Goal: Check status: Check status

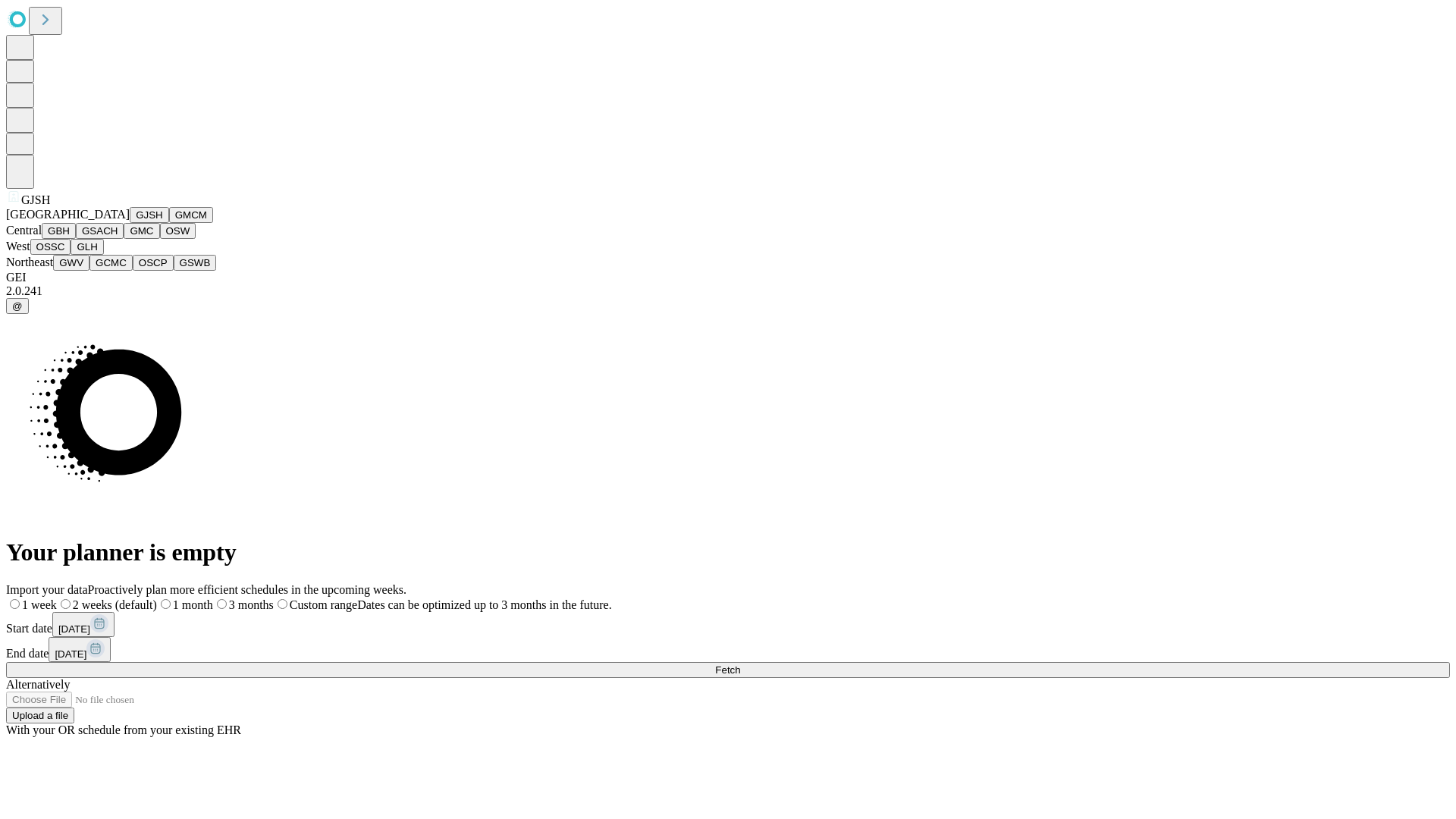
click at [130, 223] on button "GJSH" at bounding box center [150, 214] width 40 height 16
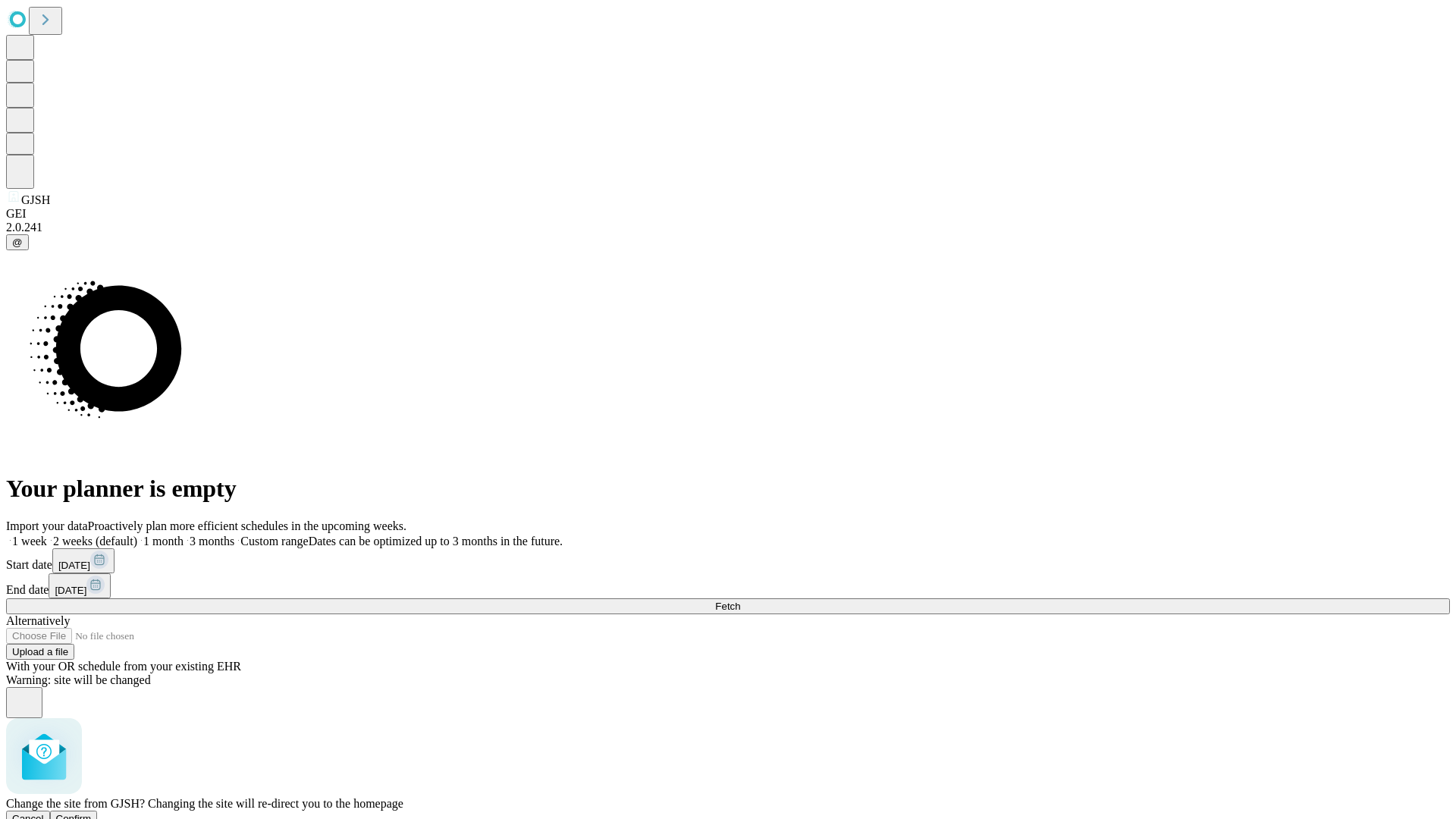
click at [92, 813] on span "Confirm" at bounding box center [74, 818] width 36 height 11
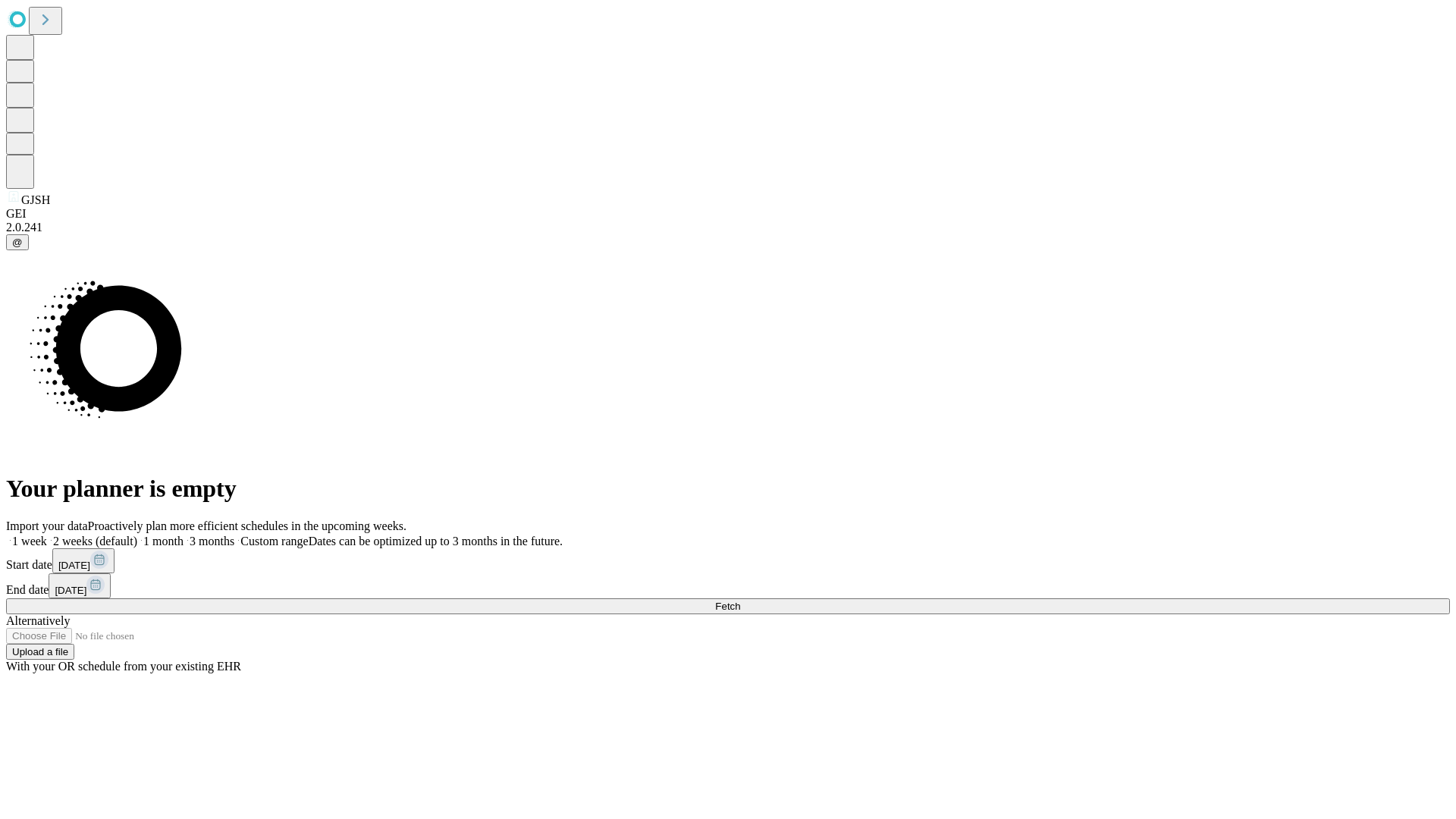
click at [47, 535] on label "1 week" at bounding box center [27, 541] width 41 height 13
click at [740, 601] on span "Fetch" at bounding box center [727, 606] width 25 height 11
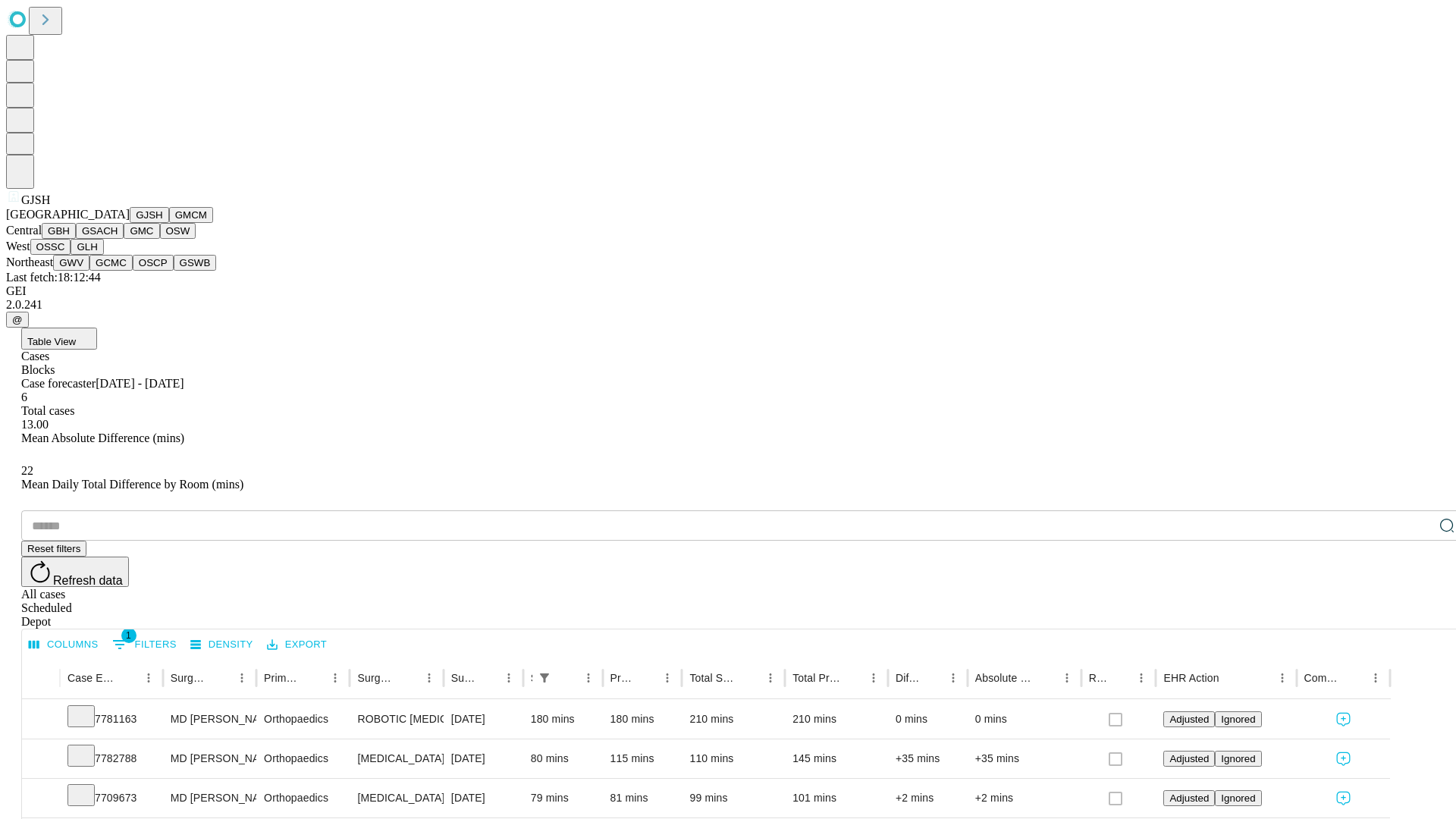
click at [169, 223] on button "GMCM" at bounding box center [191, 214] width 44 height 16
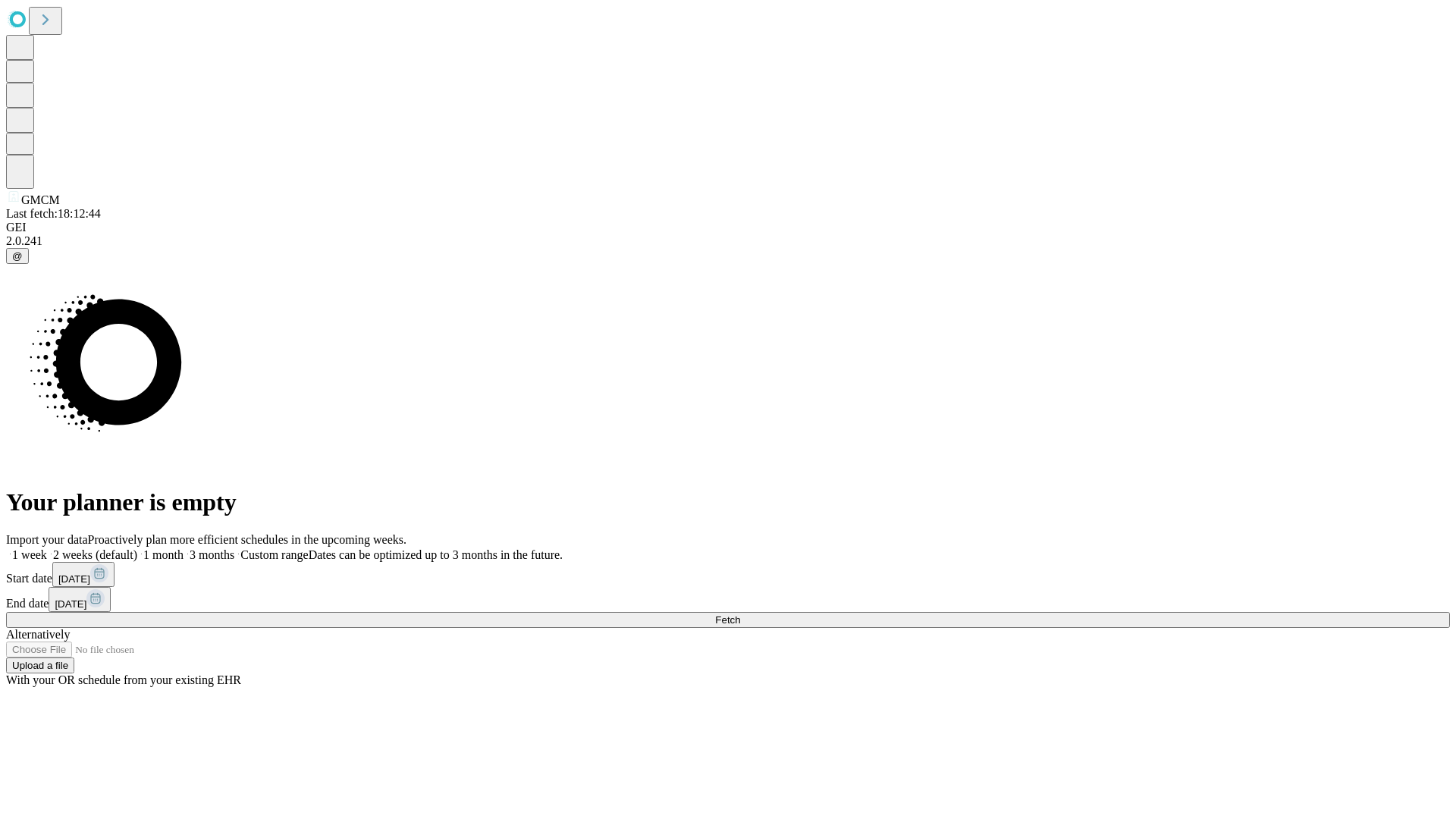
click at [47, 548] on label "1 week" at bounding box center [27, 554] width 41 height 13
click at [740, 614] on span "Fetch" at bounding box center [727, 620] width 25 height 11
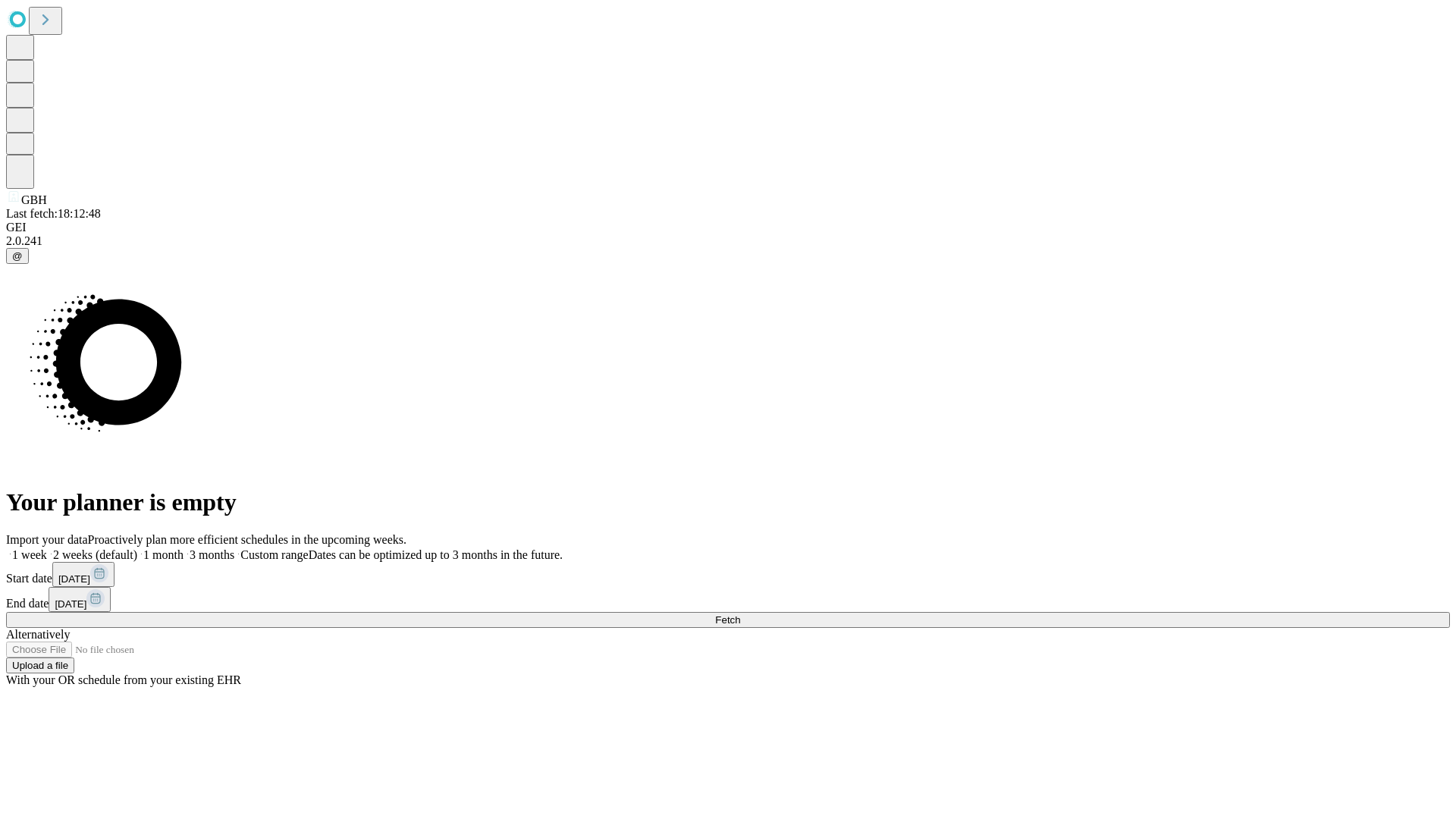
click at [47, 548] on label "1 week" at bounding box center [27, 554] width 41 height 13
click at [740, 614] on span "Fetch" at bounding box center [727, 620] width 25 height 11
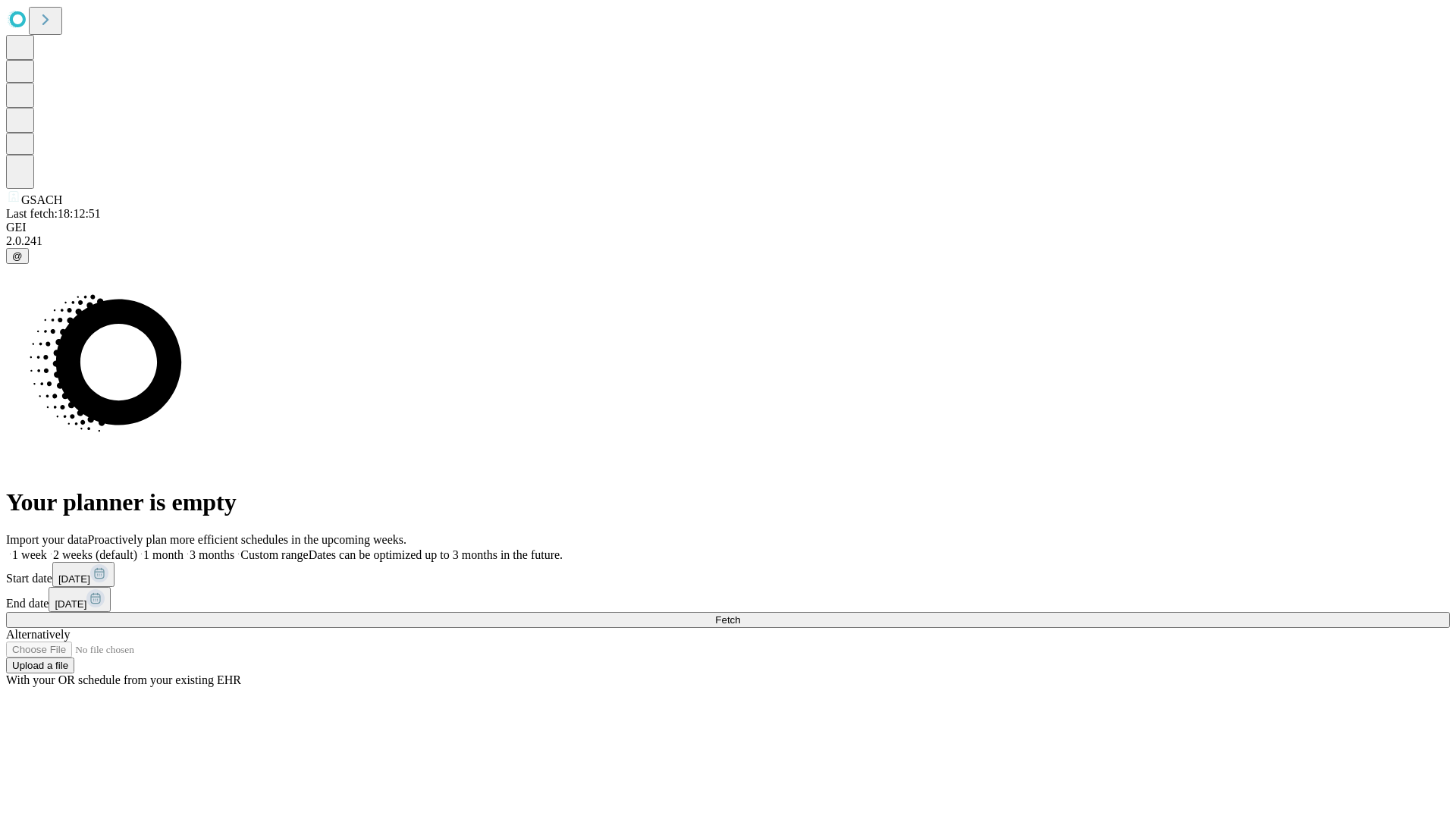
click at [47, 548] on label "1 week" at bounding box center [27, 554] width 41 height 13
click at [740, 614] on span "Fetch" at bounding box center [727, 620] width 25 height 11
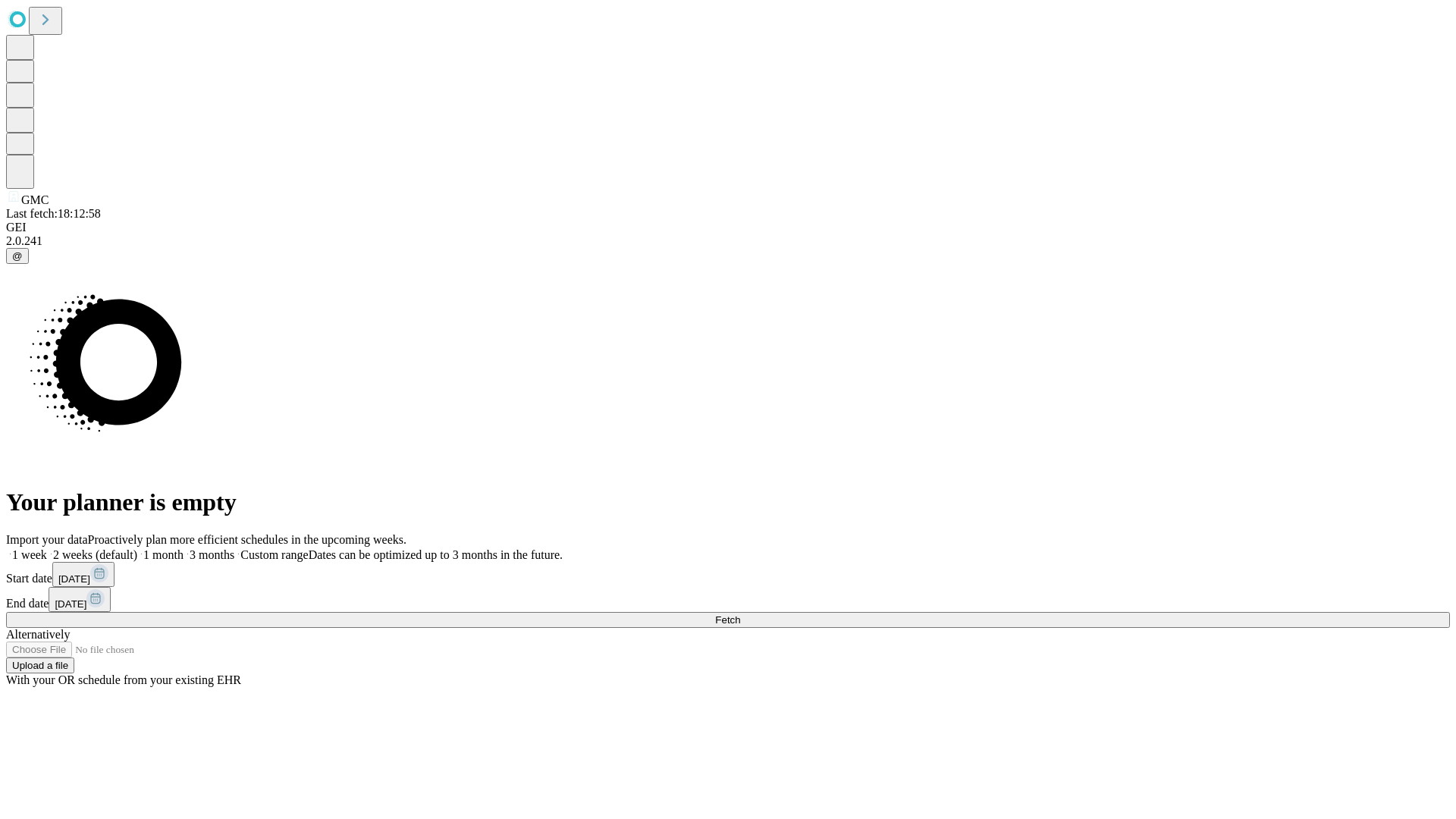
click at [47, 548] on label "1 week" at bounding box center [27, 554] width 41 height 13
click at [740, 614] on span "Fetch" at bounding box center [727, 620] width 25 height 11
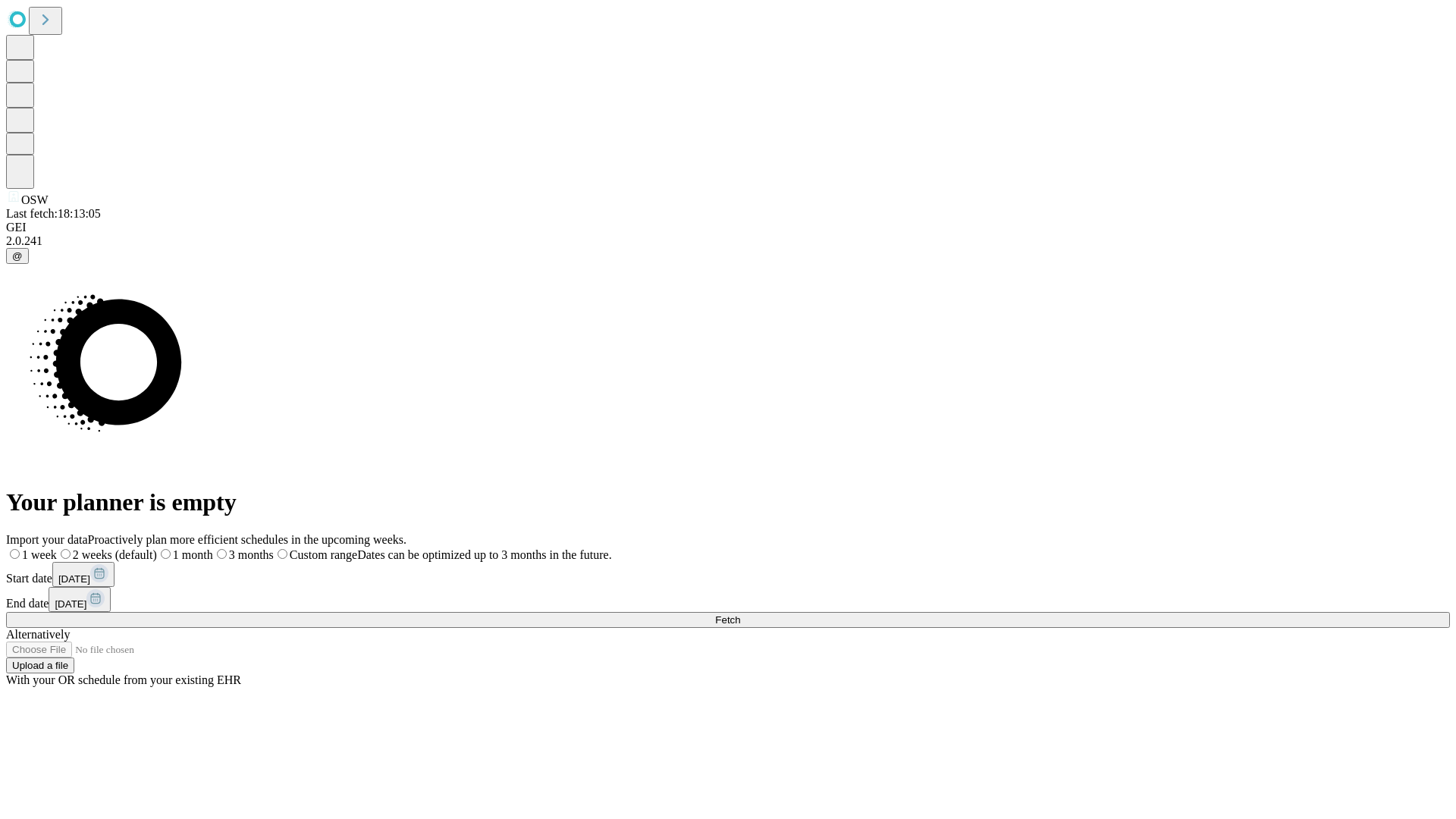
click at [57, 548] on label "1 week" at bounding box center [31, 554] width 51 height 13
click at [740, 614] on span "Fetch" at bounding box center [727, 620] width 25 height 11
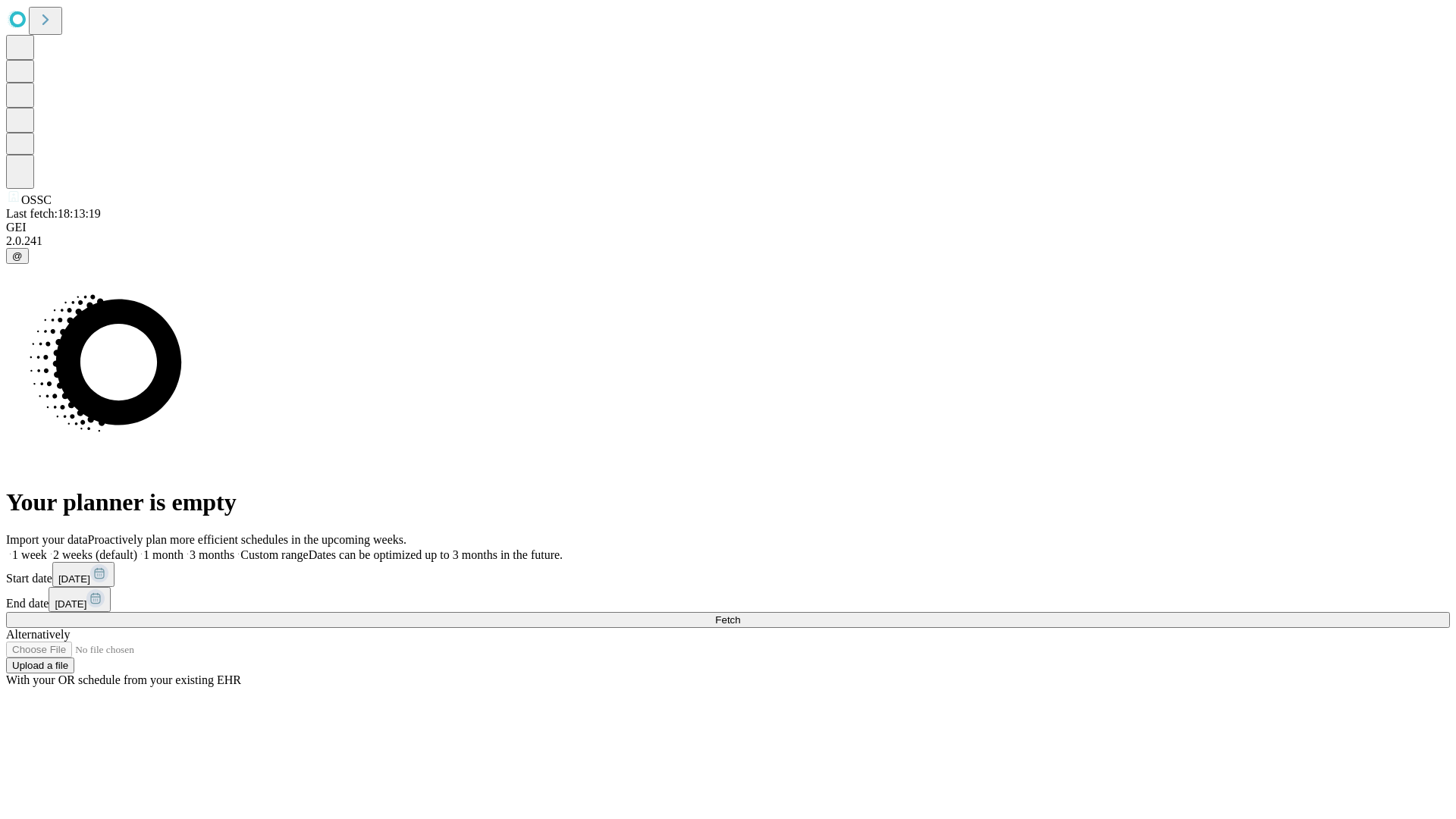
click at [47, 548] on label "1 week" at bounding box center [27, 554] width 41 height 13
click at [740, 614] on span "Fetch" at bounding box center [727, 620] width 25 height 11
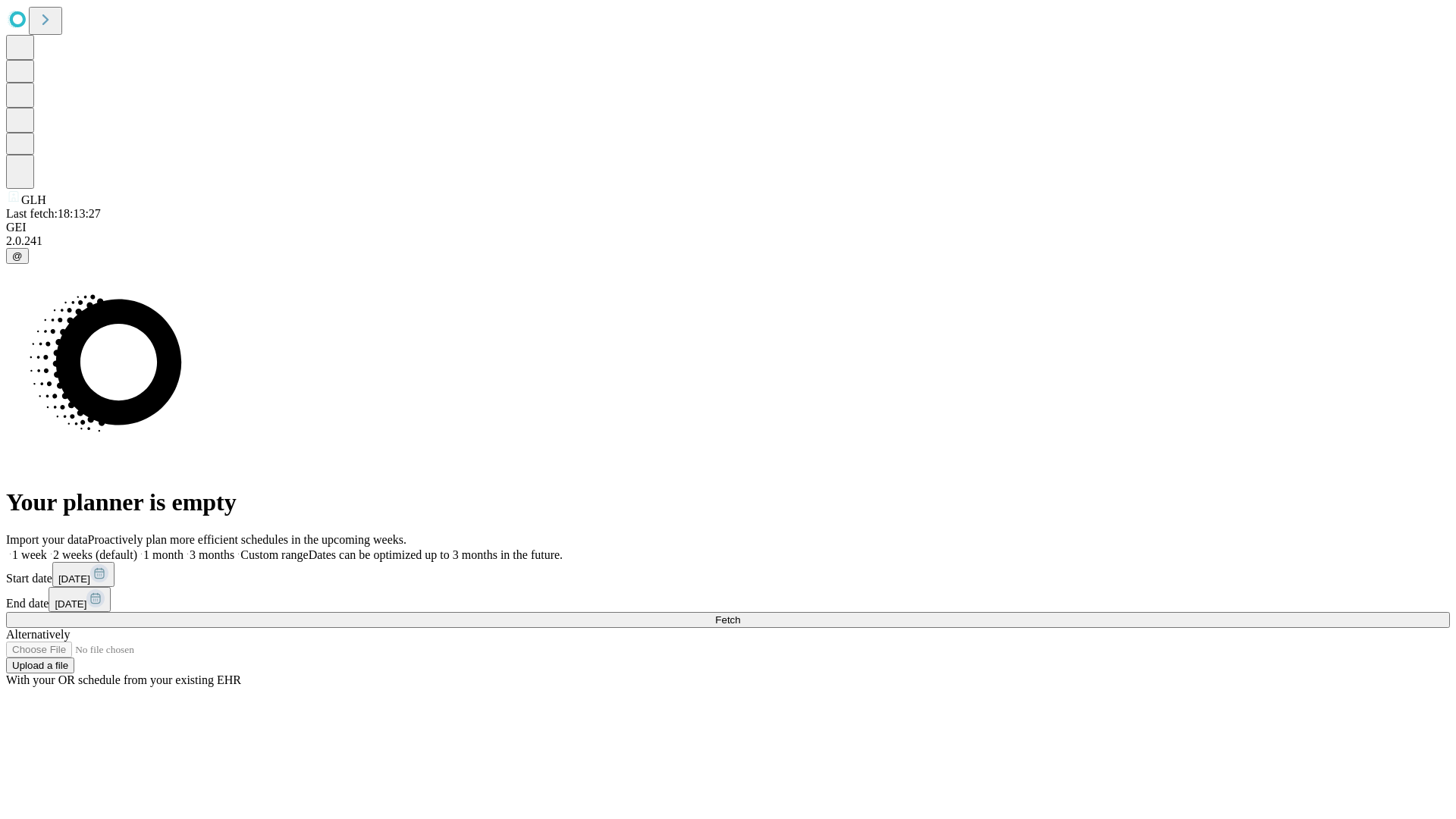
click at [47, 548] on label "1 week" at bounding box center [27, 554] width 41 height 13
click at [740, 614] on span "Fetch" at bounding box center [727, 620] width 25 height 11
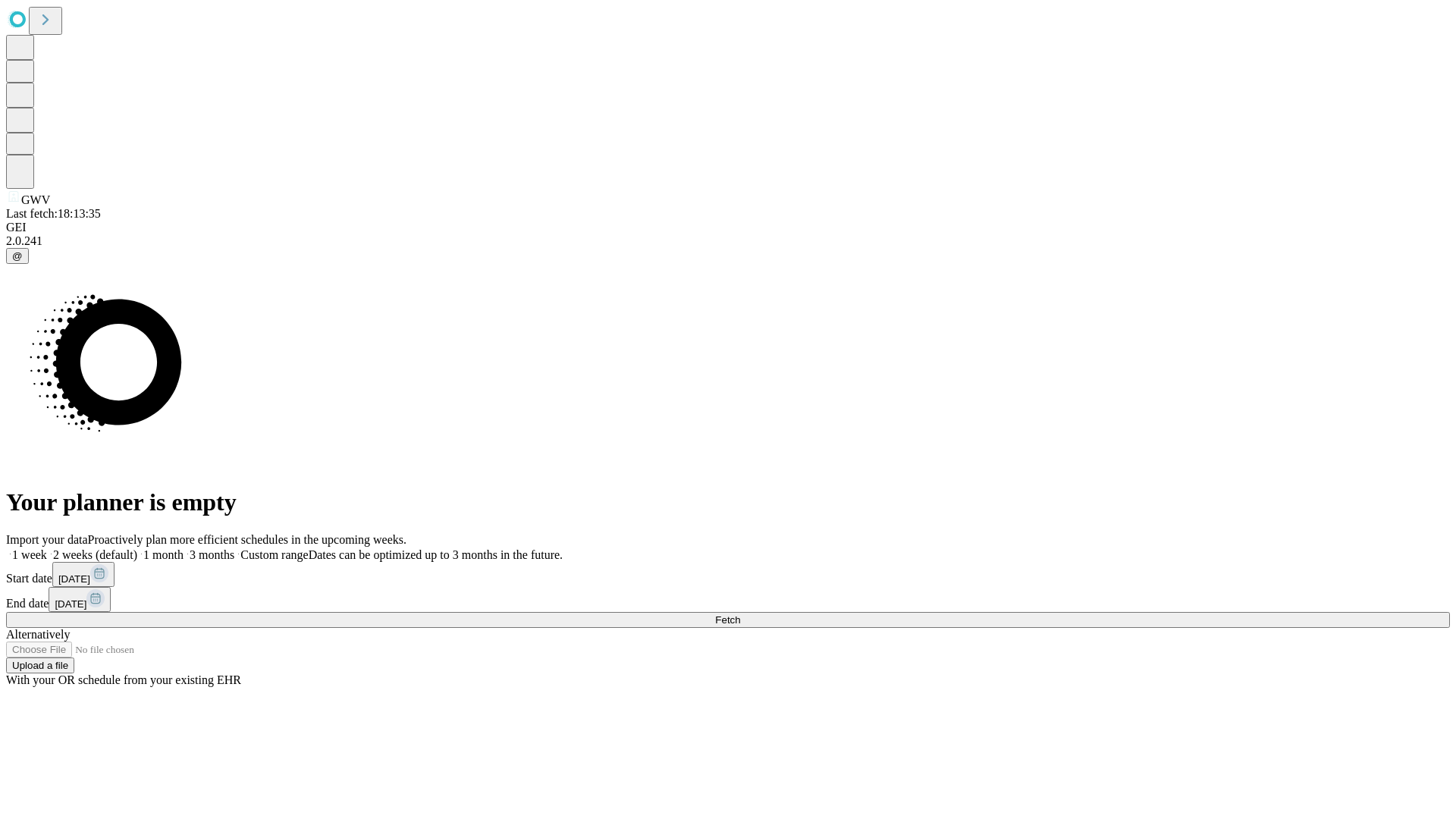
click at [740, 614] on span "Fetch" at bounding box center [727, 620] width 25 height 11
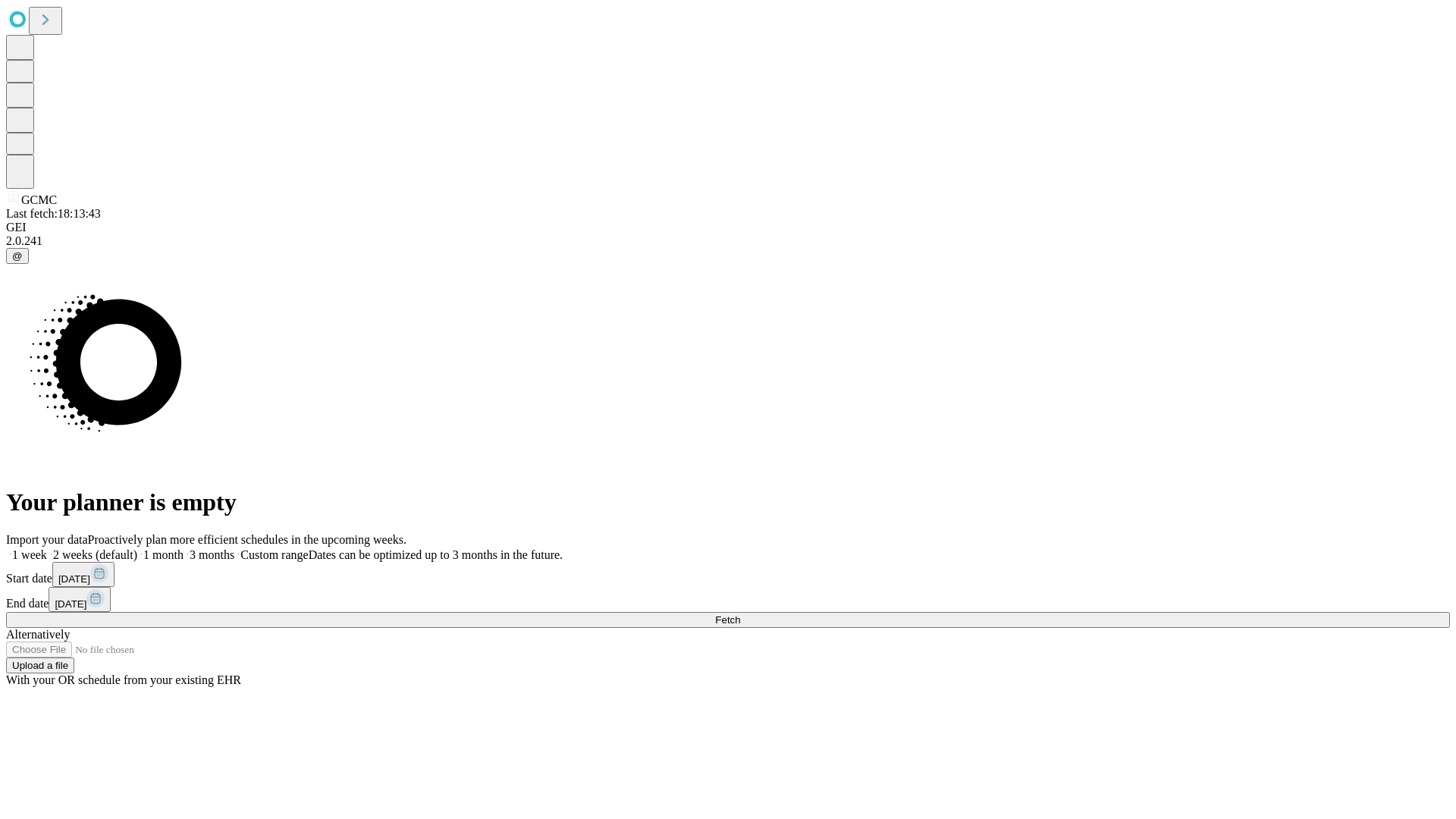
click at [47, 548] on label "1 week" at bounding box center [27, 554] width 41 height 13
click at [740, 614] on span "Fetch" at bounding box center [727, 620] width 25 height 11
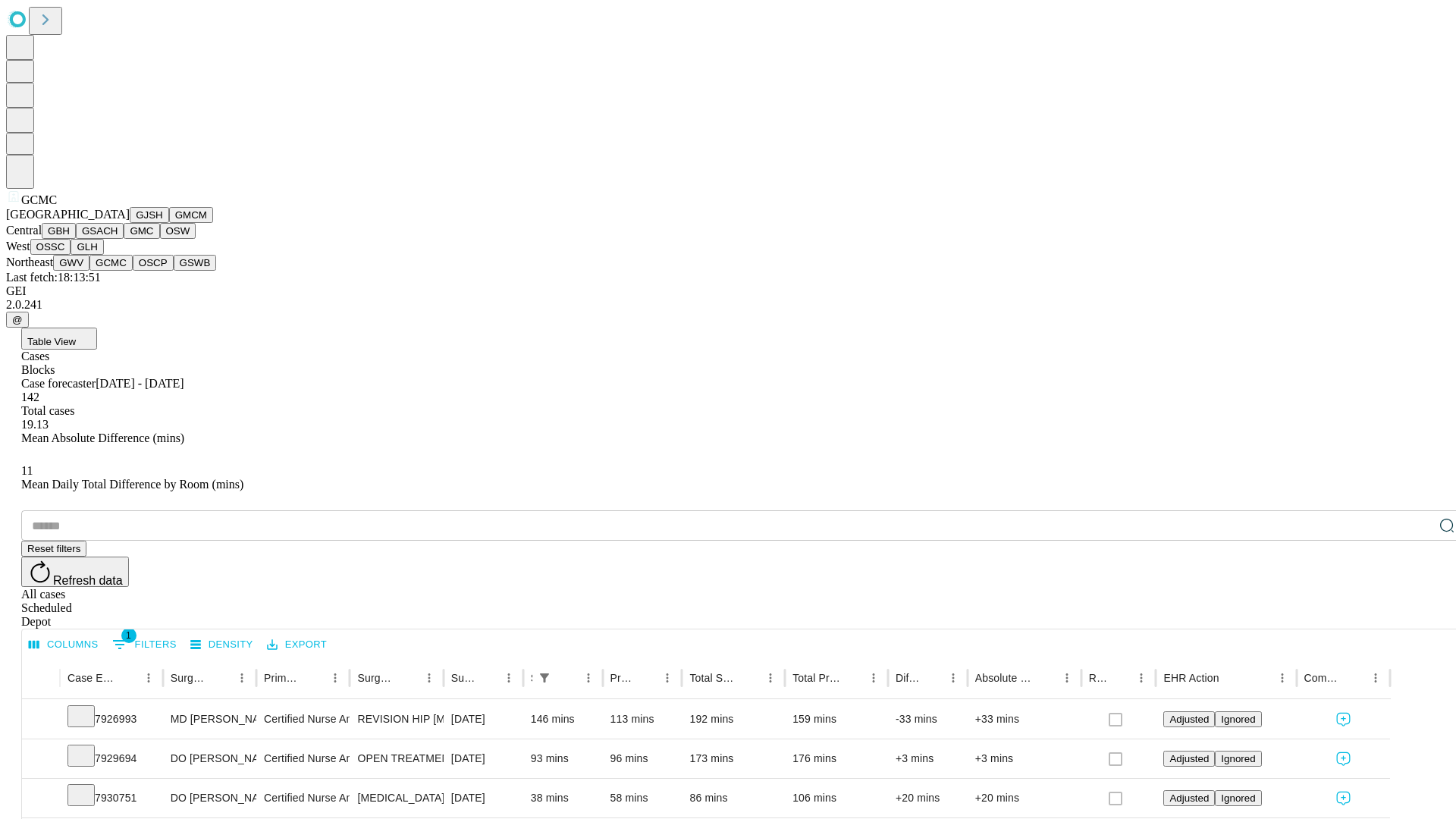
click at [133, 271] on button "OSCP" at bounding box center [154, 262] width 41 height 16
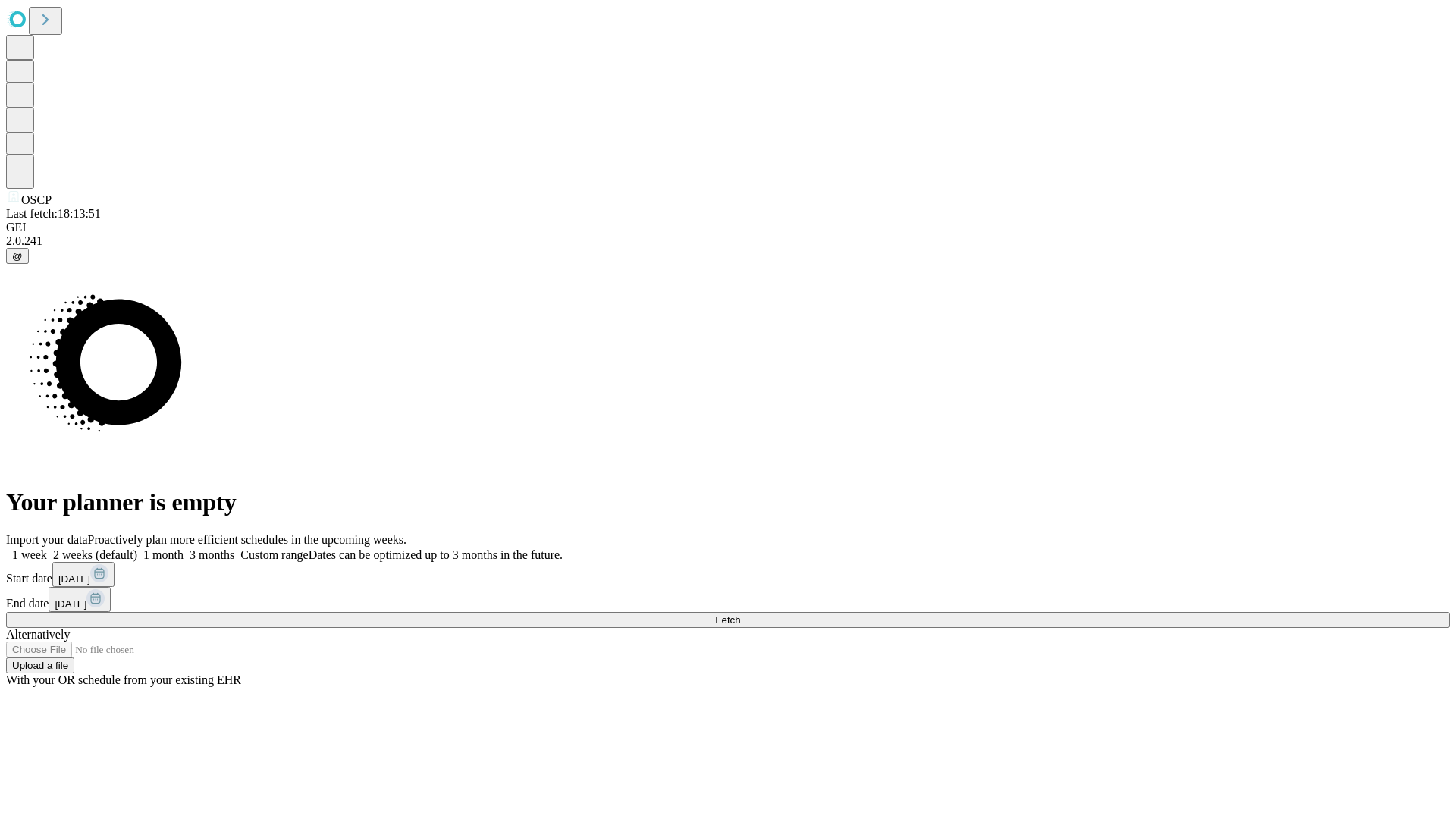
click at [740, 614] on span "Fetch" at bounding box center [727, 620] width 25 height 11
